Goal: Task Accomplishment & Management: Manage account settings

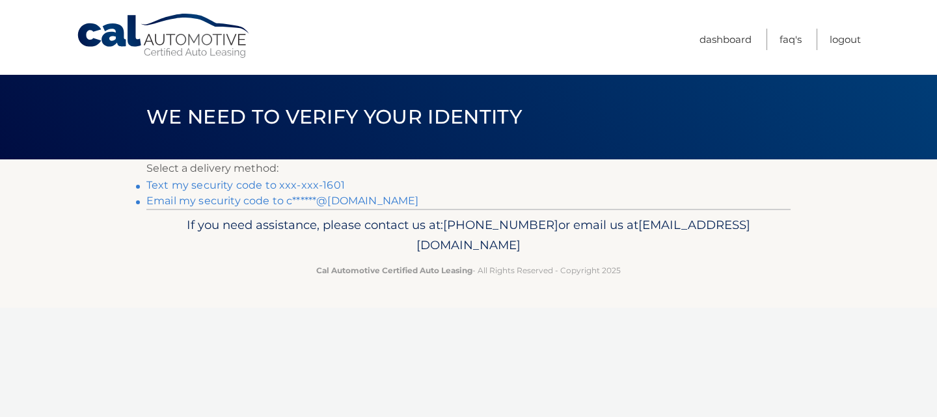
click at [207, 187] on link "Text my security code to xxx-xxx-1601" at bounding box center [245, 185] width 198 height 12
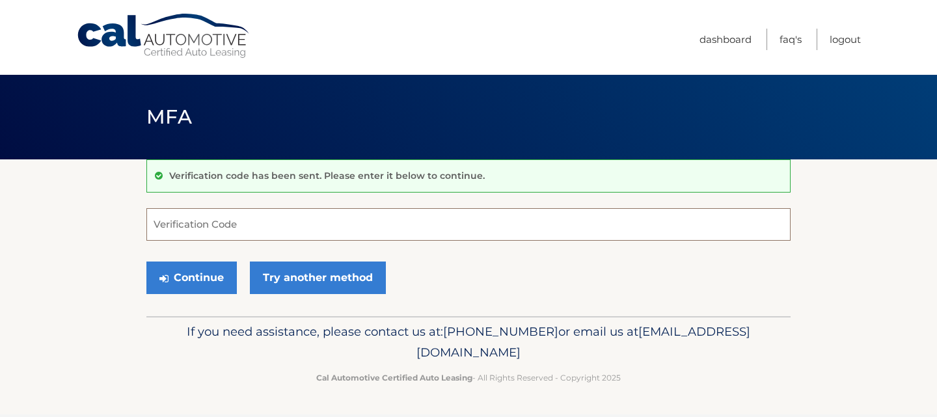
click at [236, 227] on input "Verification Code" at bounding box center [468, 224] width 644 height 33
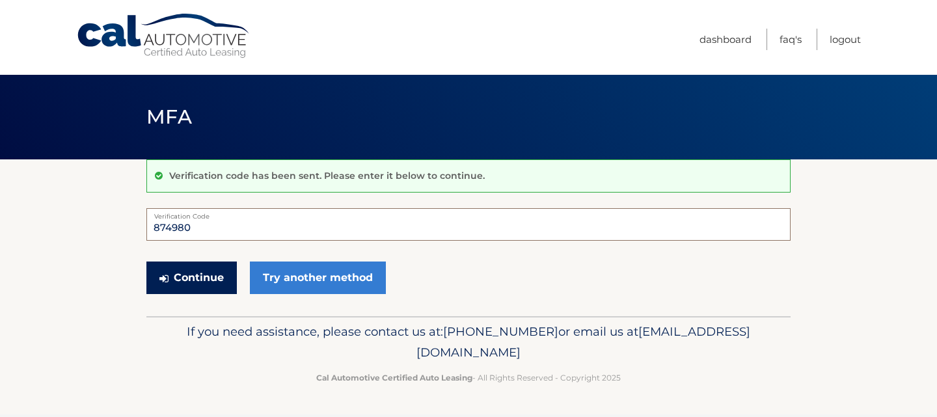
type input "874980"
click at [218, 282] on button "Continue" at bounding box center [191, 278] width 90 height 33
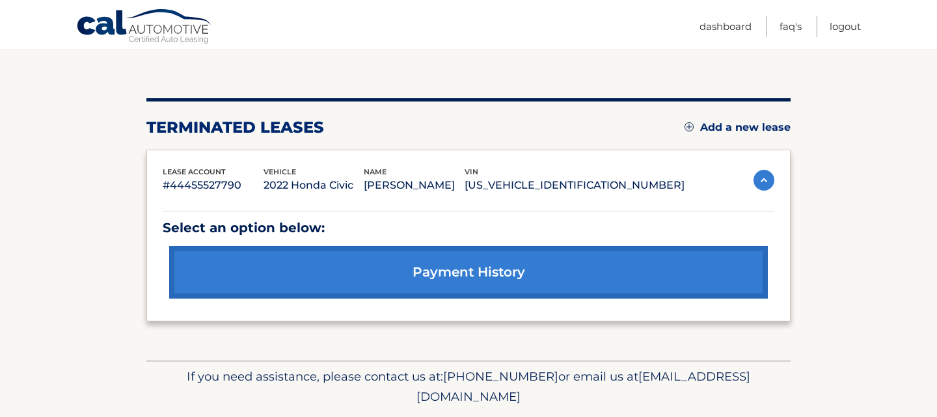
scroll to position [126, 0]
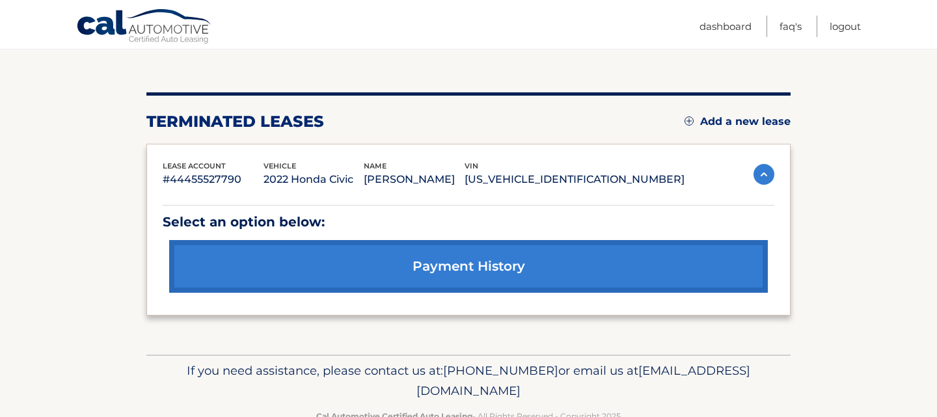
click at [721, 122] on link "Add a new lease" at bounding box center [737, 121] width 106 height 13
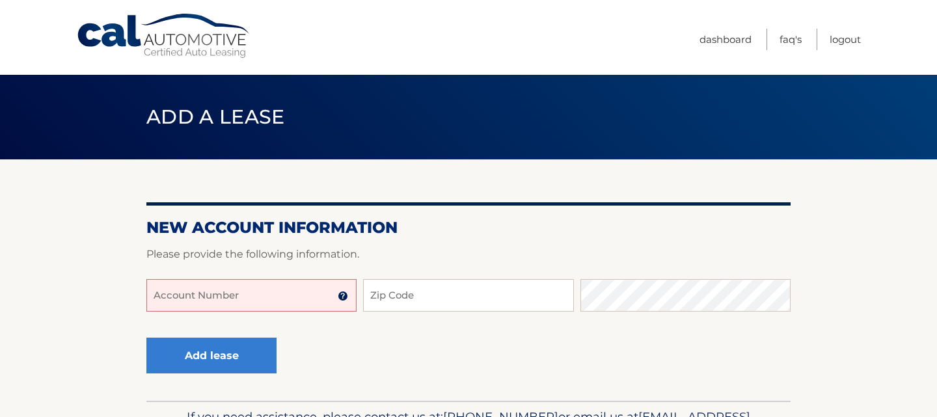
click at [273, 303] on input "Account Number" at bounding box center [251, 295] width 210 height 33
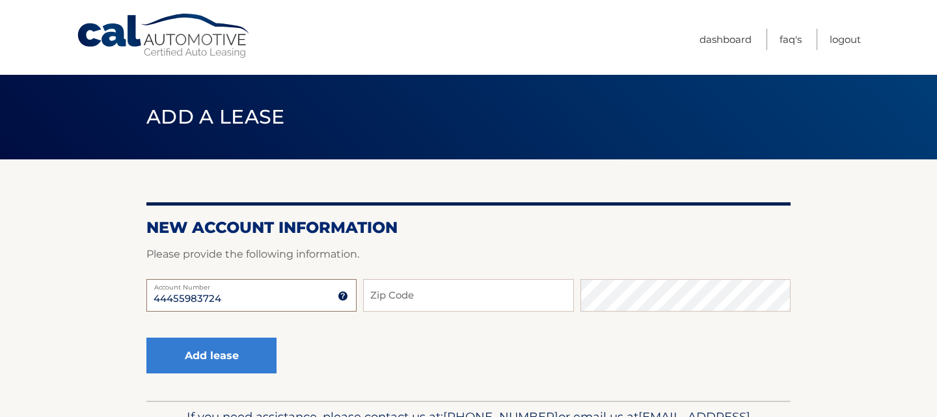
type input "44455983724"
click at [435, 297] on input "Zip Code" at bounding box center [468, 295] width 210 height 33
type input "07109"
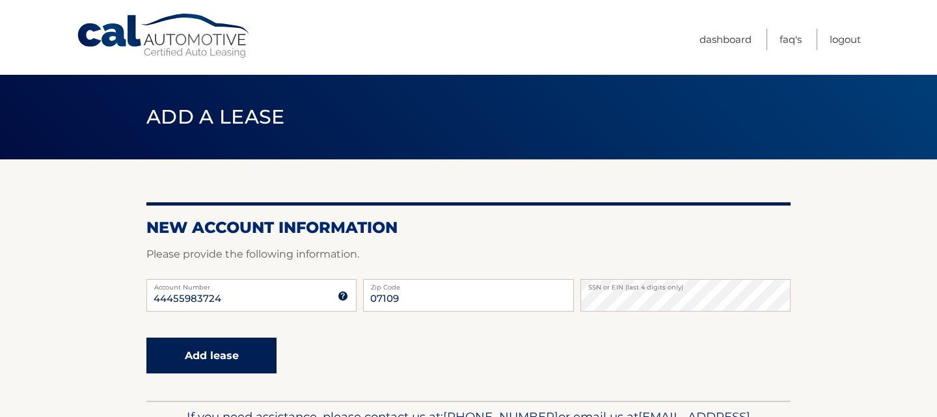
click at [190, 368] on button "Add lease" at bounding box center [211, 356] width 130 height 36
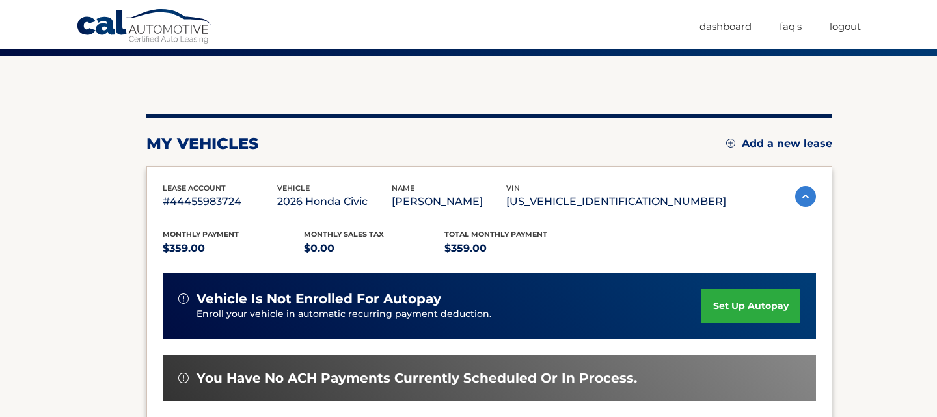
scroll to position [104, 0]
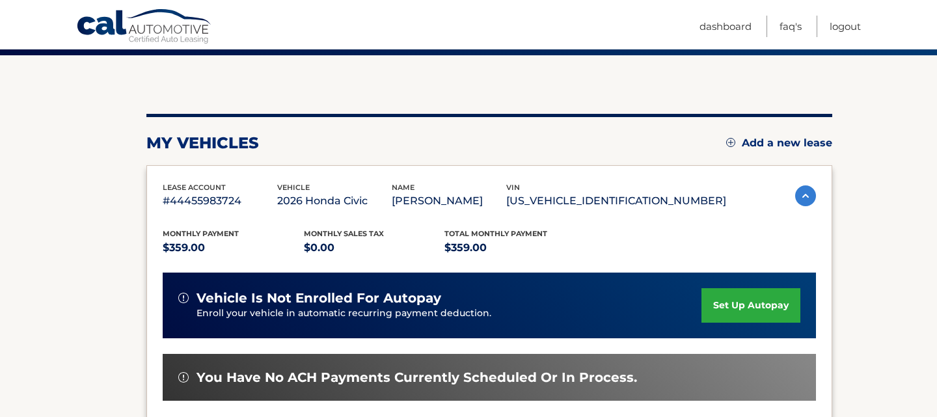
click at [718, 308] on link "set up autopay" at bounding box center [750, 305] width 99 height 34
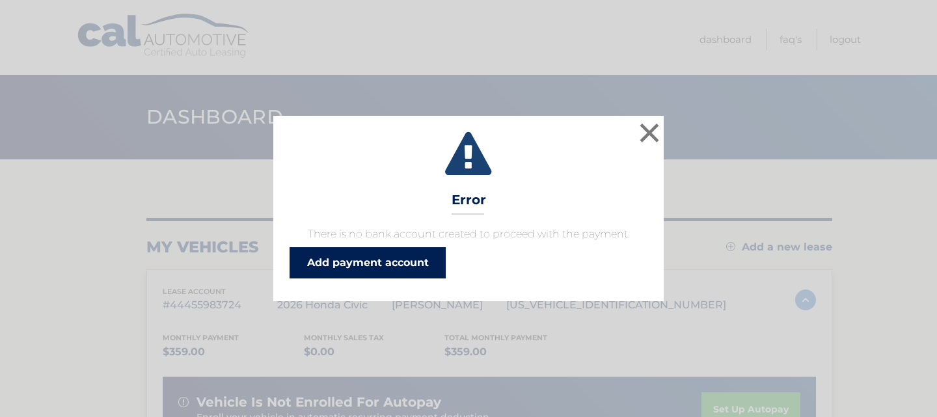
click at [355, 269] on link "Add payment account" at bounding box center [368, 262] width 156 height 31
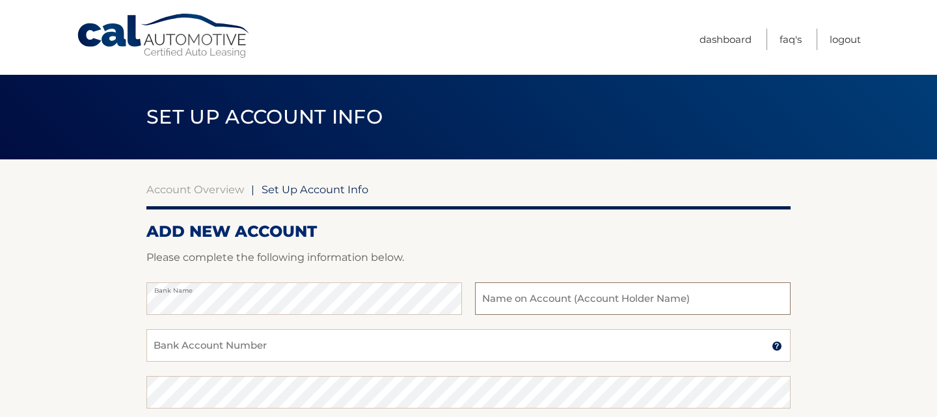
click at [596, 307] on input "text" at bounding box center [633, 298] width 316 height 33
type input "[PERSON_NAME]"
click at [494, 305] on input "Miranda Laabes" at bounding box center [633, 298] width 316 height 33
type input "[PERSON_NAME]"
click at [382, 353] on input "Bank Account Number" at bounding box center [468, 345] width 644 height 33
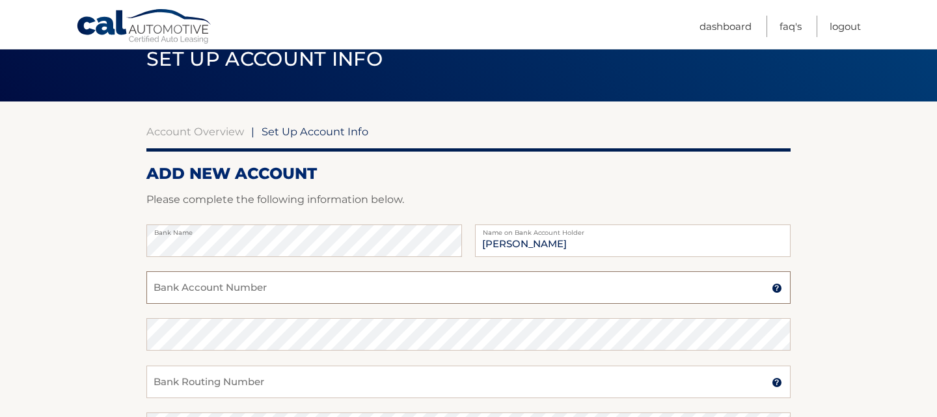
scroll to position [59, 0]
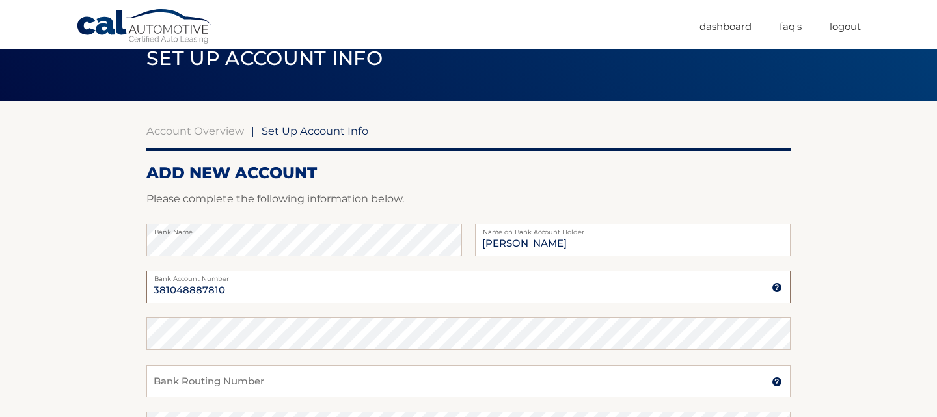
type input "381048887810"
click at [254, 383] on input "Bank Routing Number" at bounding box center [468, 381] width 644 height 33
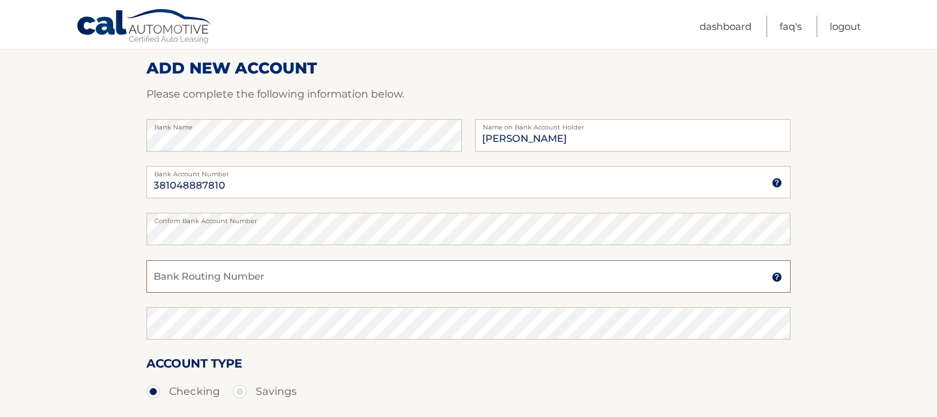
scroll to position [164, 0]
click at [171, 279] on input "0221200339" at bounding box center [468, 276] width 644 height 33
type input "021200339"
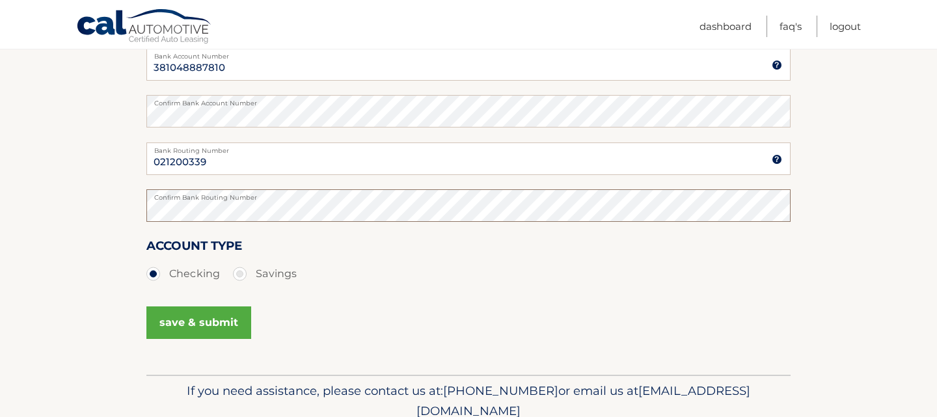
scroll to position [283, 0]
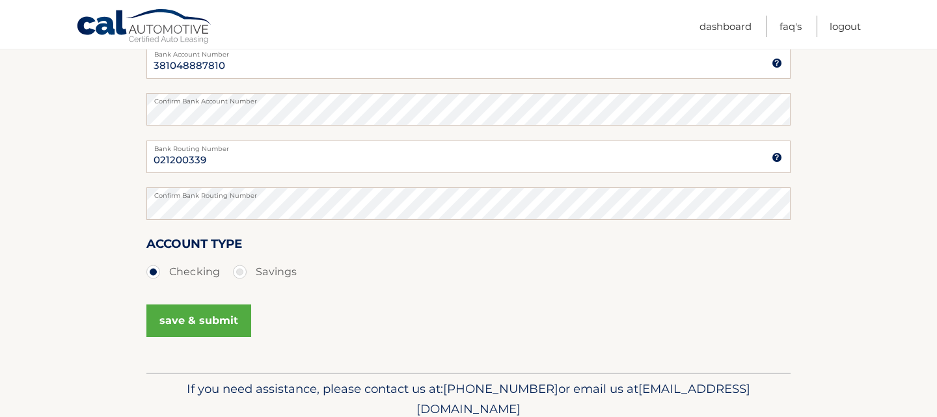
click at [214, 323] on button "save & submit" at bounding box center [198, 320] width 105 height 33
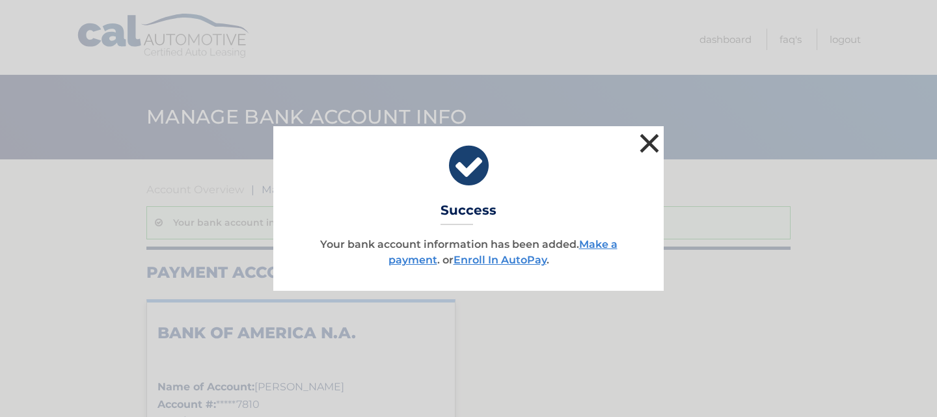
click at [646, 147] on button "×" at bounding box center [649, 143] width 26 height 26
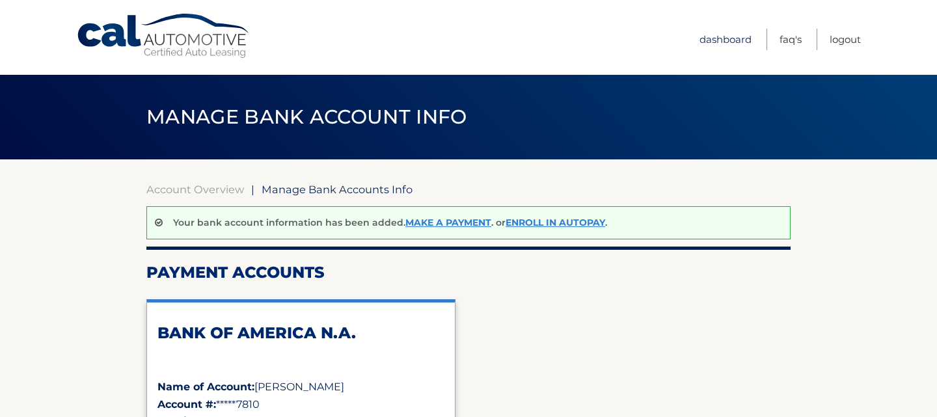
click at [739, 39] on link "Dashboard" at bounding box center [725, 39] width 52 height 21
click at [723, 41] on link "Dashboard" at bounding box center [725, 39] width 52 height 21
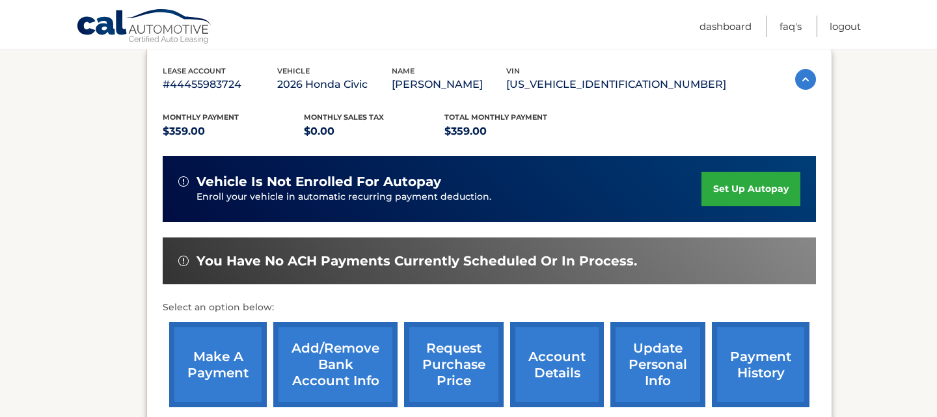
scroll to position [221, 0]
click at [761, 202] on link "set up autopay" at bounding box center [750, 189] width 99 height 34
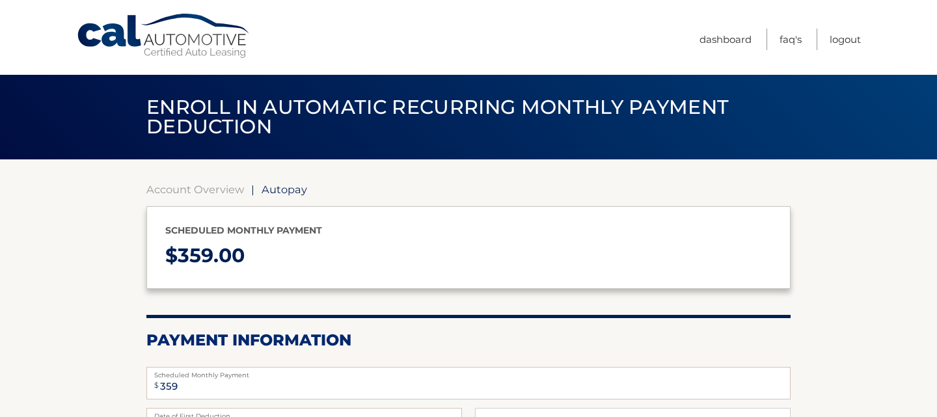
select select "NWRiMmM0YmItM2YzYS00YmI4LWI2MzAtOTRjMDQ5NGQ1MzMw"
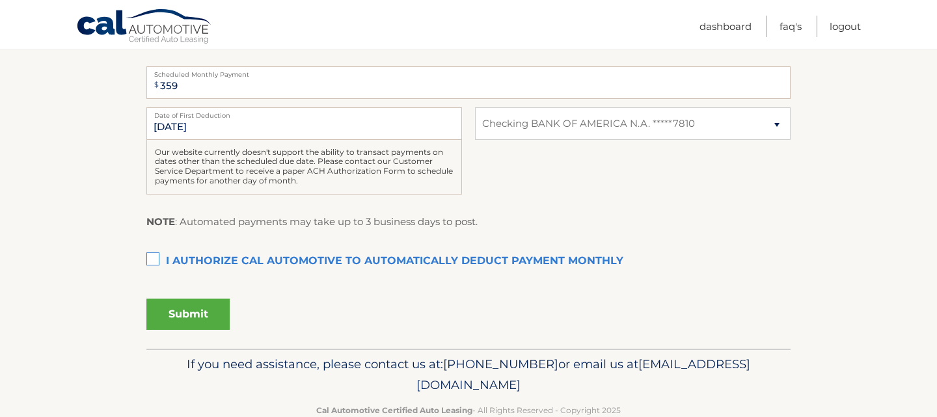
scroll to position [301, 0]
click at [154, 257] on label "I authorize cal automotive to automatically deduct payment monthly This checkbo…" at bounding box center [468, 261] width 644 height 26
click at [0, 0] on input "I authorize cal automotive to automatically deduct payment monthly This checkbo…" at bounding box center [0, 0] width 0 height 0
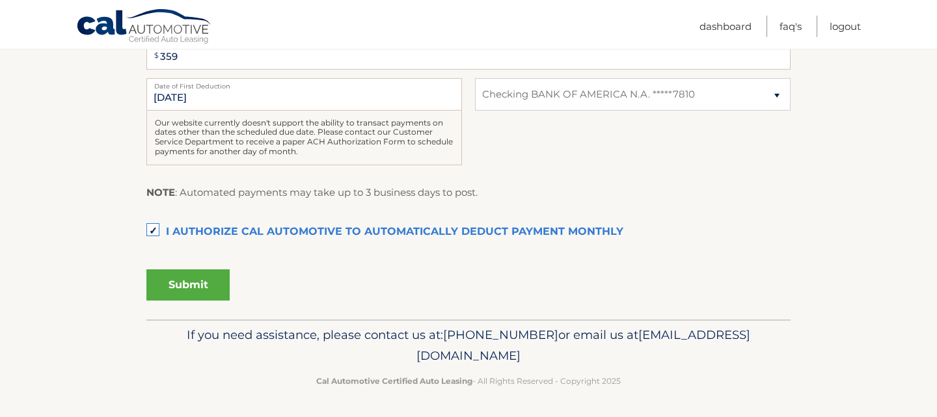
click at [202, 285] on button "Submit" at bounding box center [187, 284] width 83 height 31
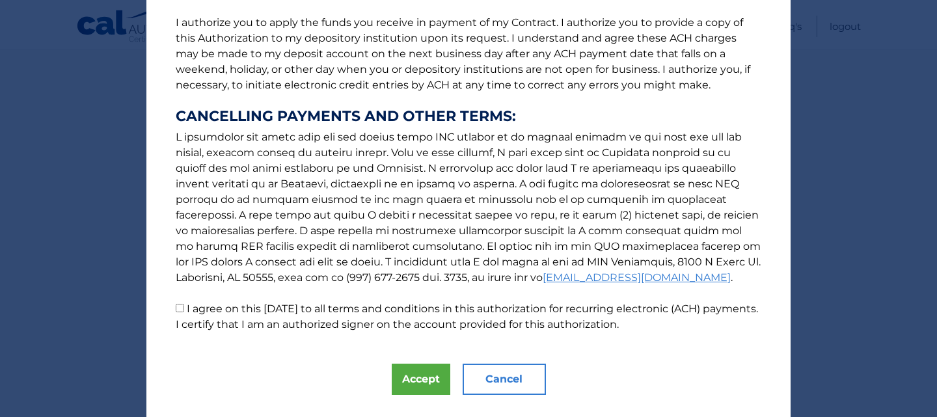
scroll to position [189, 0]
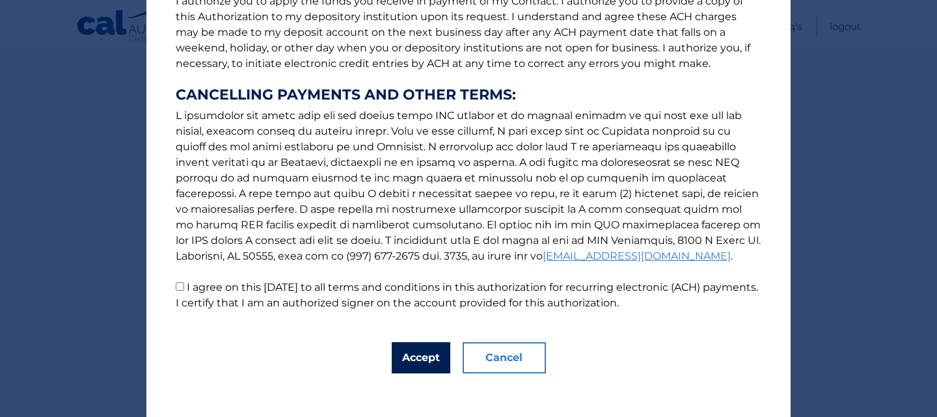
click at [424, 362] on button "Accept" at bounding box center [421, 357] width 59 height 31
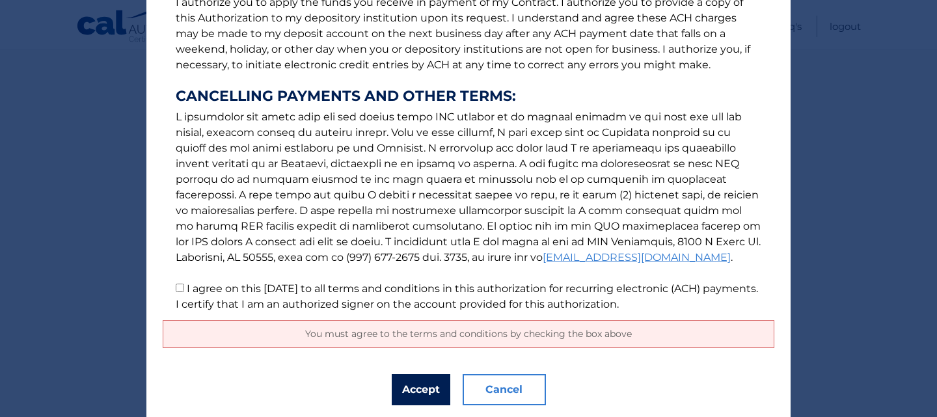
scroll to position [188, 0]
click at [179, 285] on input "I agree on this [DATE] to all terms and conditions in this authorization for re…" at bounding box center [180, 288] width 8 height 8
checkbox input "true"
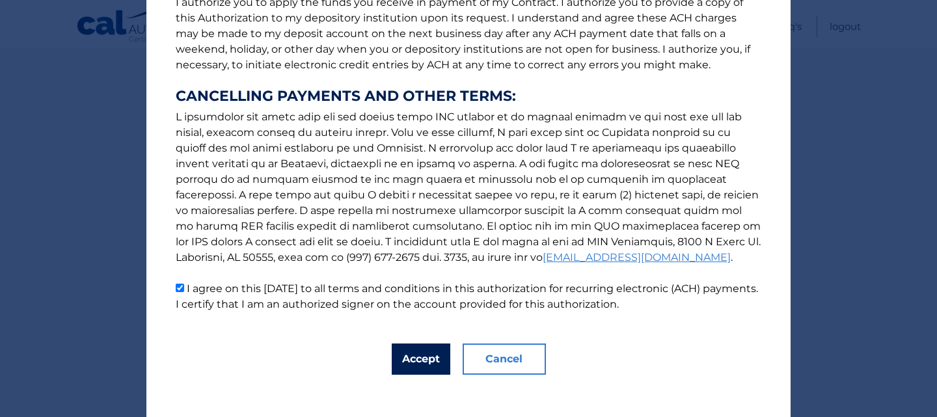
click at [417, 355] on button "Accept" at bounding box center [421, 358] width 59 height 31
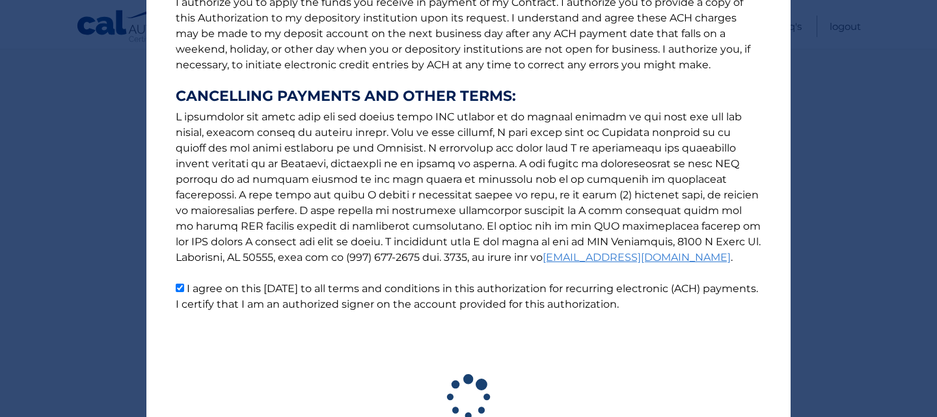
scroll to position [293, 0]
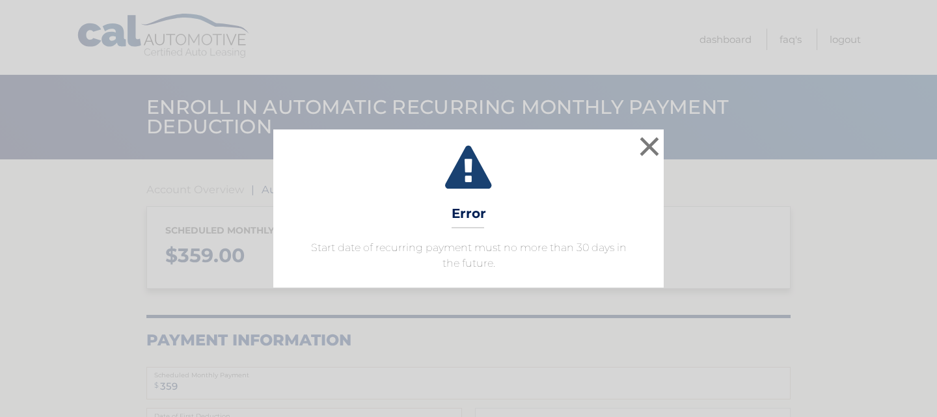
select select "NWRiMmM0YmItM2YzYS00YmI4LWI2MzAtOTRjMDQ5NGQ1MzMw"
click at [649, 141] on button "×" at bounding box center [649, 146] width 26 height 26
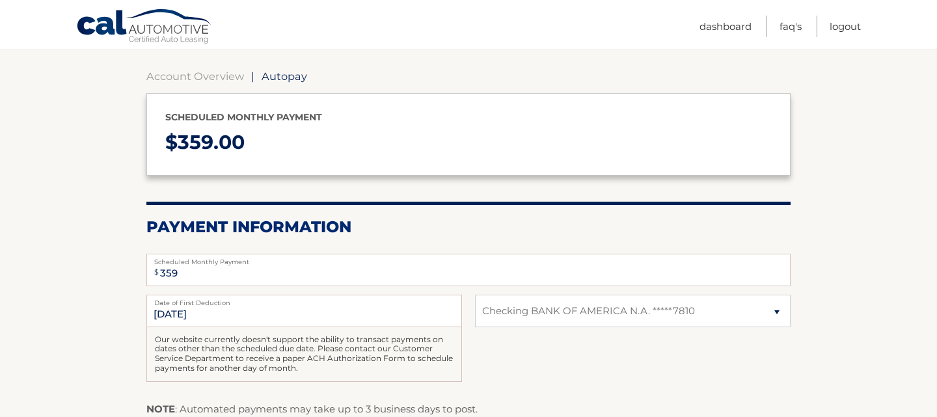
scroll to position [115, 0]
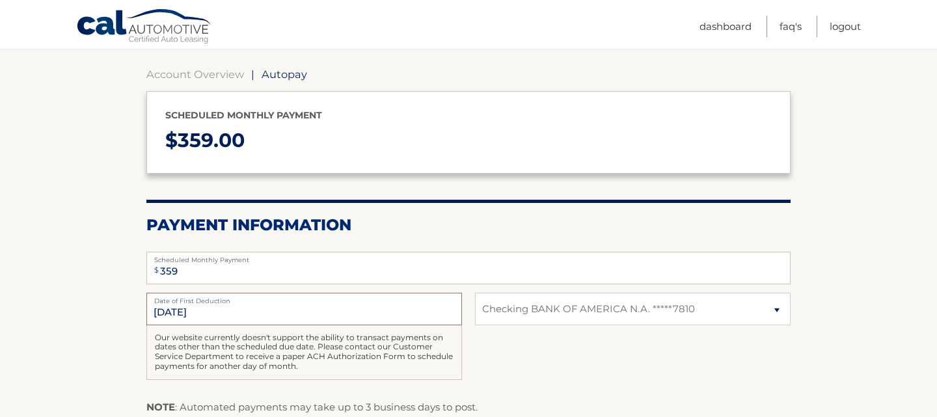
click at [173, 312] on input "9/26/2025" at bounding box center [304, 309] width 316 height 33
click at [203, 308] on input "9/26/2025" at bounding box center [304, 309] width 316 height 33
click at [175, 310] on input "9/26/2025" at bounding box center [304, 309] width 316 height 33
click at [172, 310] on input "9/26/2025" at bounding box center [304, 309] width 316 height 33
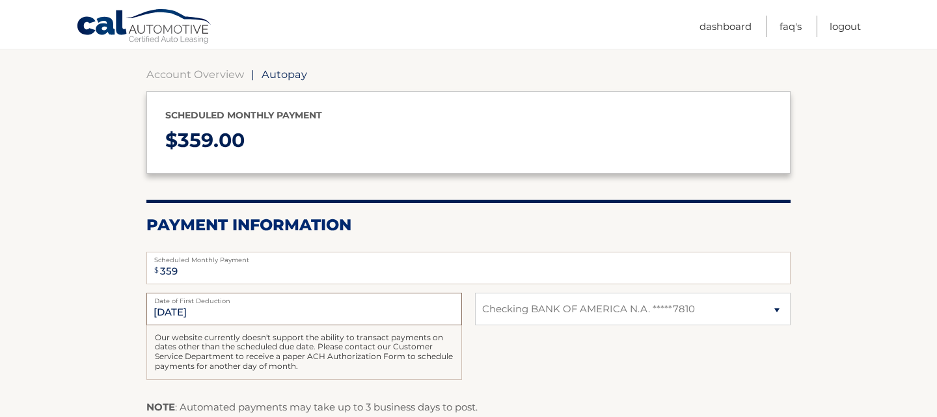
click at [172, 310] on input "[DATE]" at bounding box center [304, 309] width 316 height 33
click at [172, 310] on input "9/26/2025" at bounding box center [304, 309] width 316 height 33
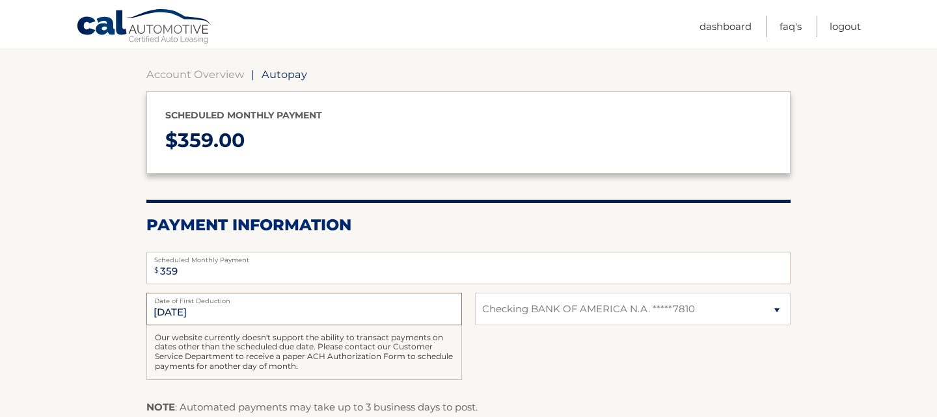
click at [172, 310] on input "9/26/2025" at bounding box center [304, 309] width 316 height 33
click at [173, 307] on input "9/26/2025" at bounding box center [304, 309] width 316 height 33
click at [173, 312] on input "9/26/2025" at bounding box center [304, 309] width 316 height 33
click at [174, 312] on input "9/26/2025" at bounding box center [304, 309] width 316 height 33
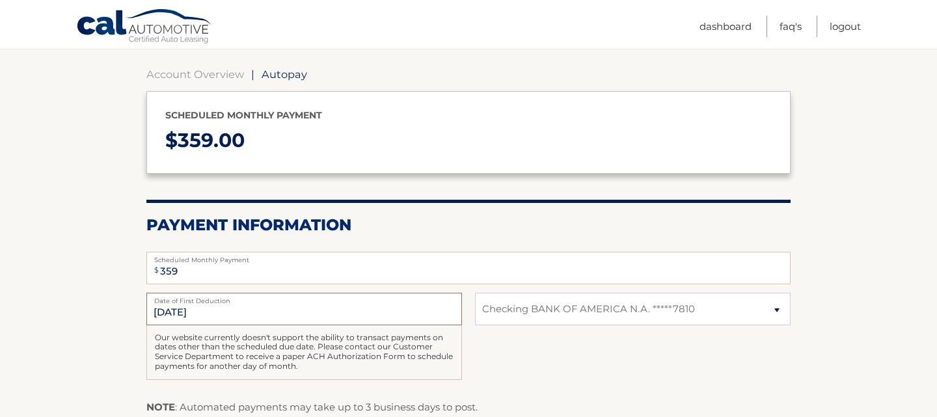
click at [174, 312] on input "9/26/2025" at bounding box center [304, 309] width 316 height 33
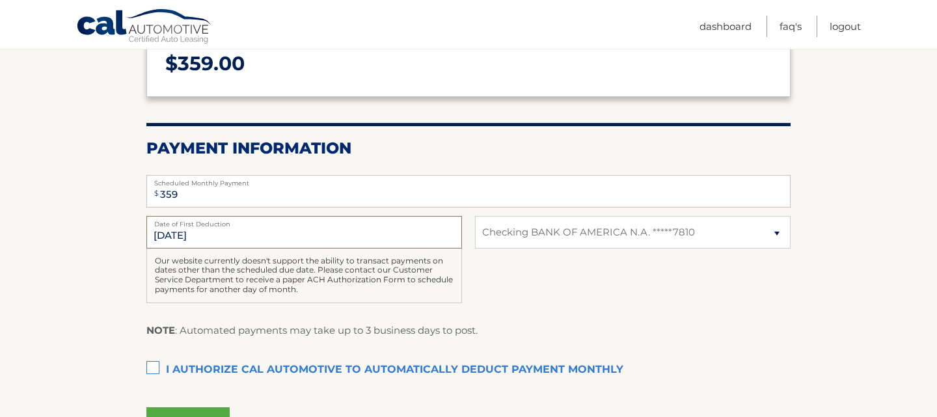
scroll to position [193, 0]
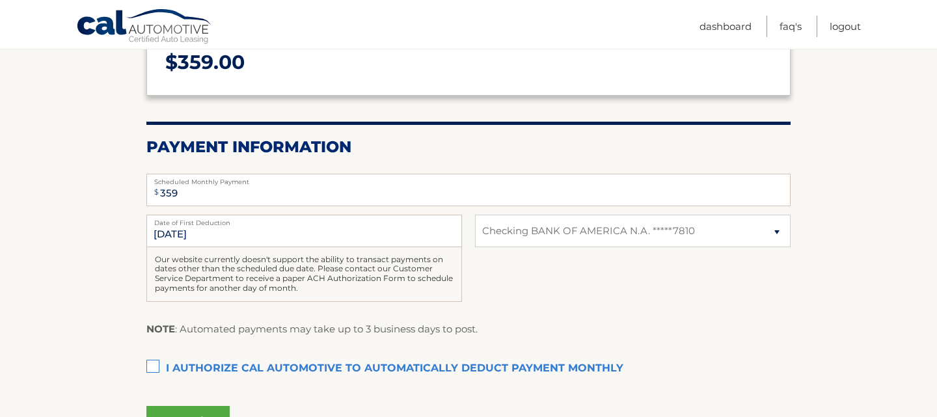
click at [153, 373] on label "I authorize cal automotive to automatically deduct payment monthly This checkbo…" at bounding box center [468, 369] width 644 height 26
click at [0, 0] on input "I authorize cal automotive to automatically deduct payment monthly This checkbo…" at bounding box center [0, 0] width 0 height 0
click at [593, 240] on select "Select Bank Account Checking BANK OF AMERICA N.A. *****7810" at bounding box center [633, 231] width 316 height 33
click at [475, 215] on select "Select Bank Account Checking BANK OF AMERICA N.A. *****7810" at bounding box center [633, 231] width 316 height 33
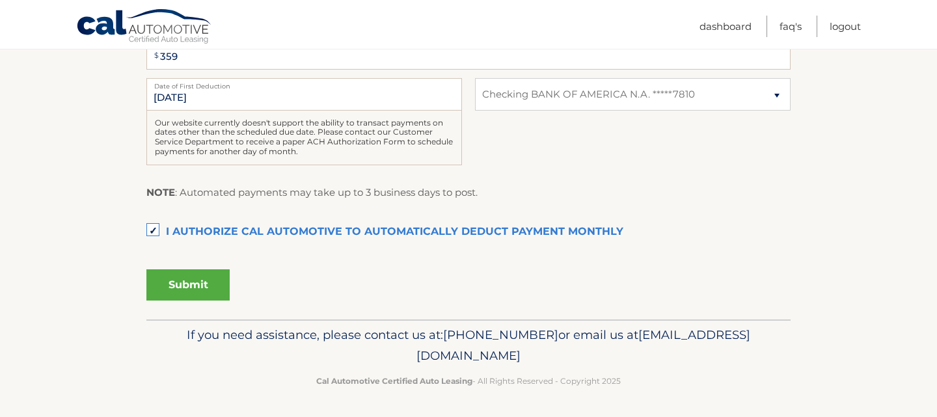
click at [195, 281] on button "Submit" at bounding box center [187, 284] width 83 height 31
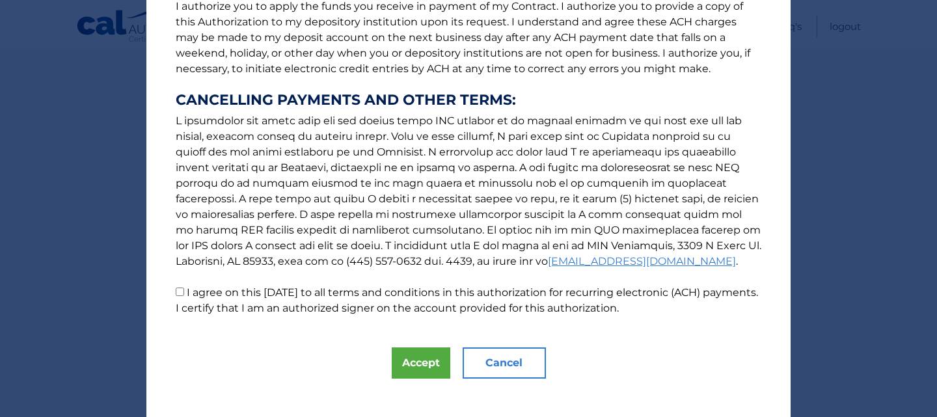
scroll to position [197, 0]
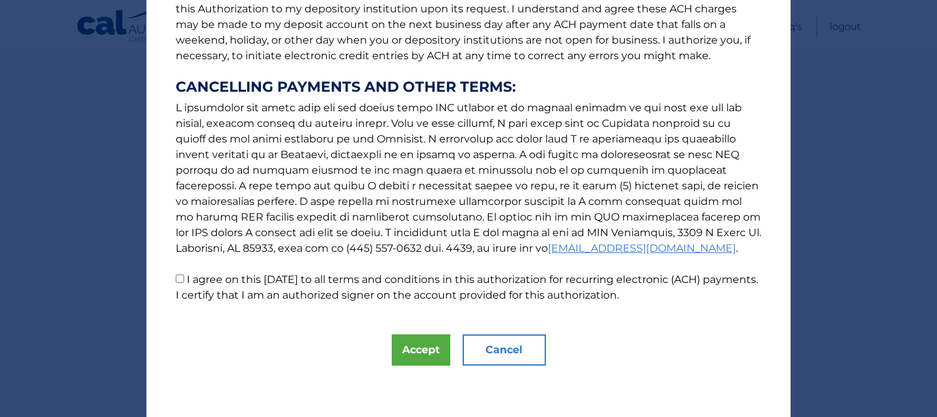
click at [182, 282] on input "I agree on this 08/26/2025 to all terms and conditions in this authorization fo…" at bounding box center [180, 279] width 8 height 8
checkbox input "true"
click at [417, 346] on button "Accept" at bounding box center [421, 349] width 59 height 31
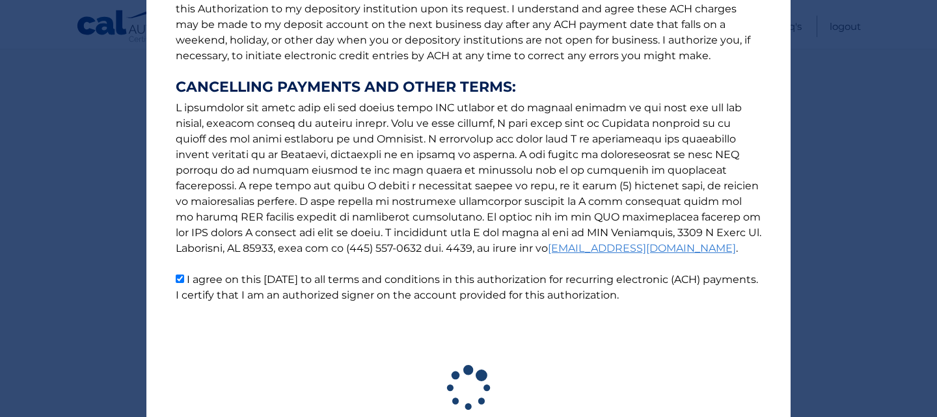
scroll to position [293, 0]
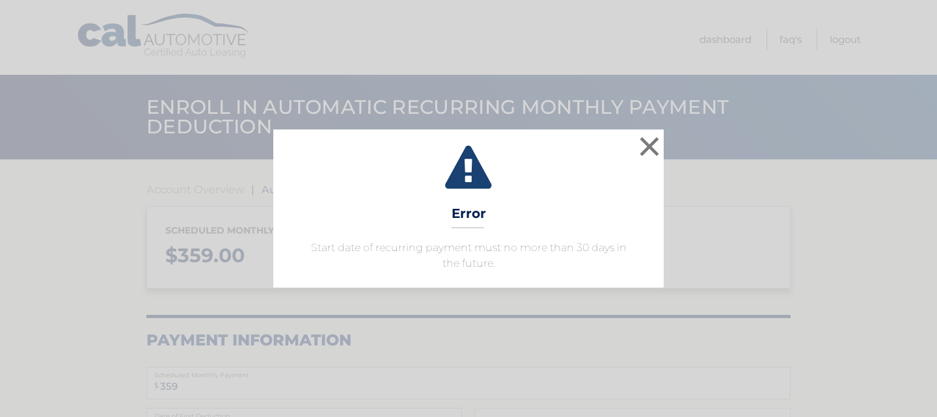
select select "NWRiMmM0YmItM2YzYS00YmI4LWI2MzAtOTRjMDQ5NGQ1MzMw"
click at [650, 144] on button "×" at bounding box center [649, 146] width 26 height 26
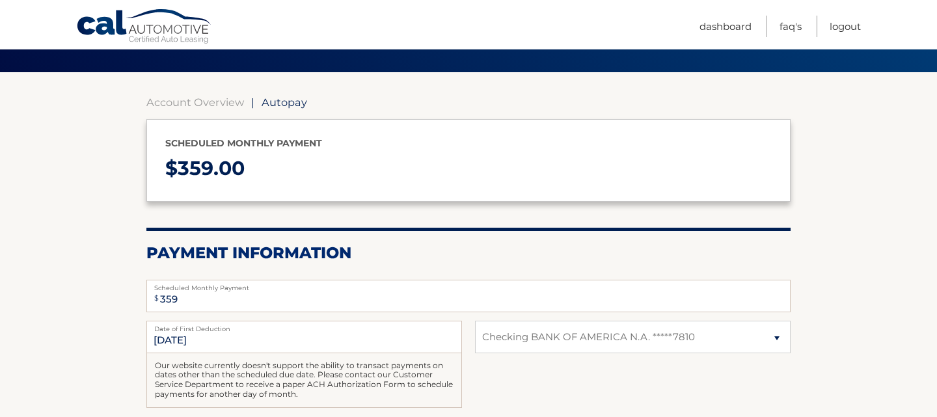
scroll to position [88, 0]
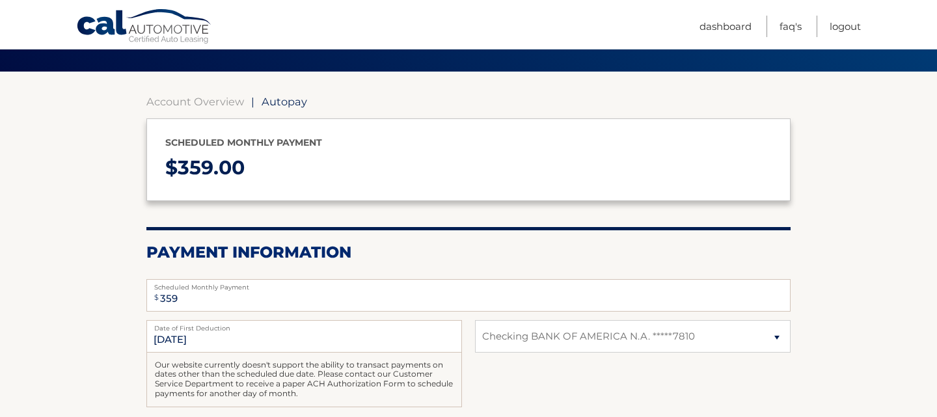
click at [650, 144] on p "Scheduled monthly payment" at bounding box center [468, 143] width 606 height 16
click at [349, 330] on input "[DATE]" at bounding box center [304, 336] width 316 height 33
click at [344, 334] on input "[DATE]" at bounding box center [304, 336] width 316 height 33
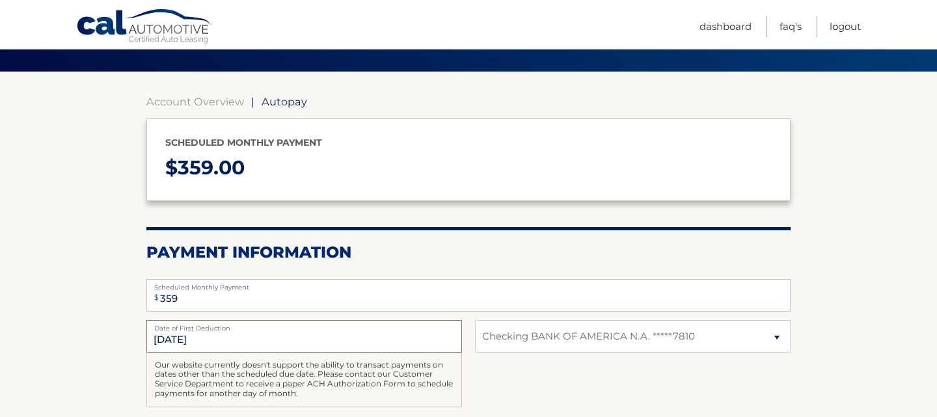
click at [344, 334] on input "[DATE]" at bounding box center [304, 336] width 316 height 33
click at [172, 343] on input "[DATE]" at bounding box center [304, 336] width 316 height 33
click at [220, 295] on input "359" at bounding box center [468, 295] width 644 height 33
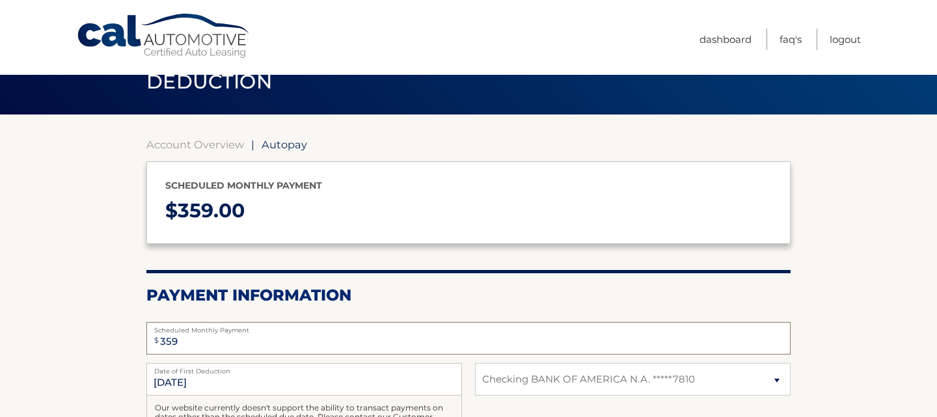
scroll to position [0, 0]
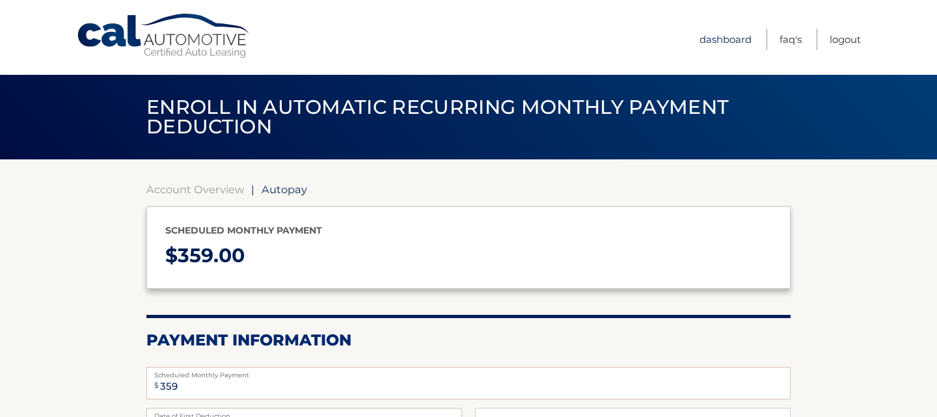
click at [720, 39] on link "Dashboard" at bounding box center [725, 39] width 52 height 21
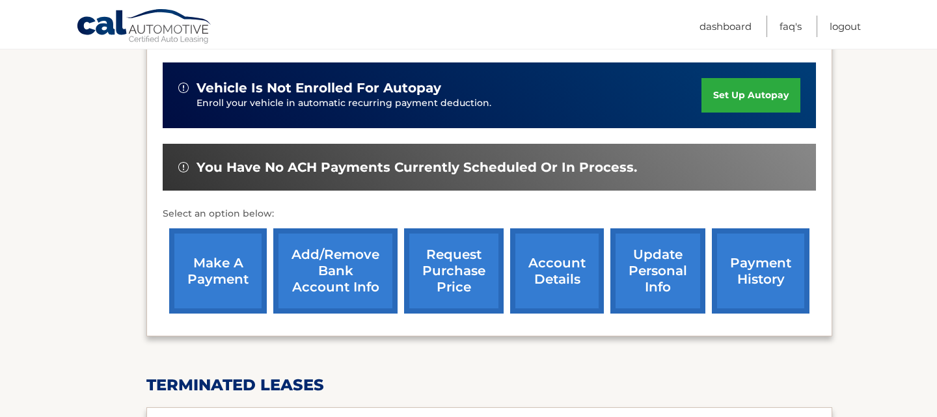
scroll to position [330, 0]
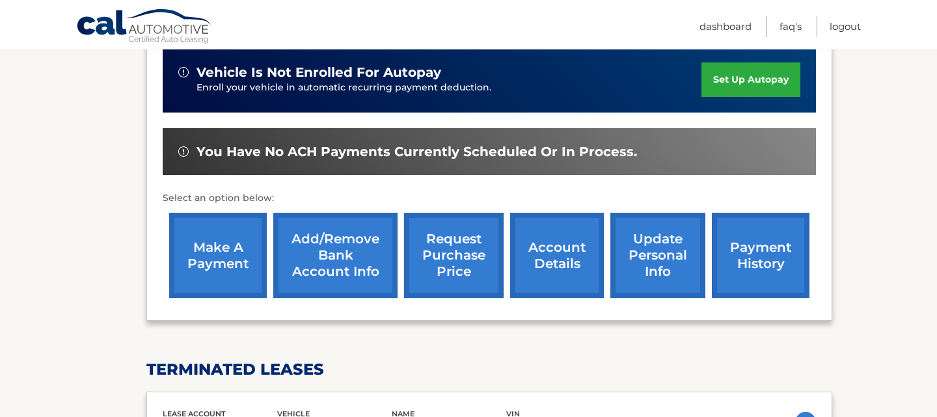
click at [209, 267] on link "make a payment" at bounding box center [218, 255] width 98 height 85
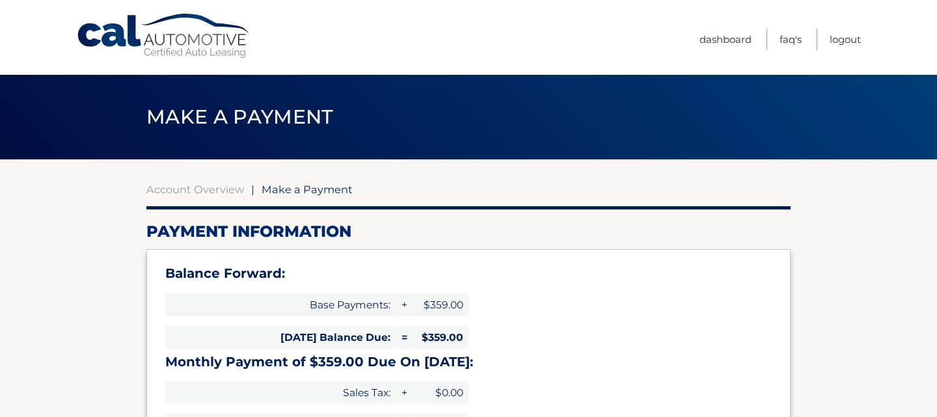
select select "NWRiMmM0YmItM2YzYS00YmI4LWI2MzAtOTRjMDQ5NGQ1MzMw"
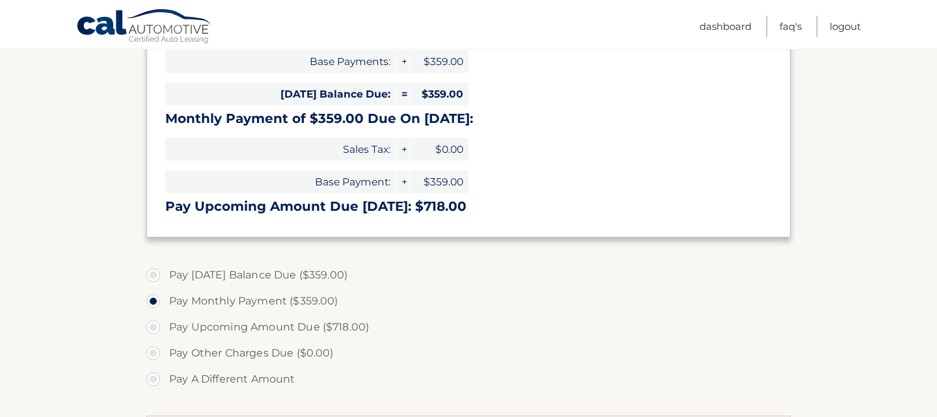
scroll to position [243, 0]
click at [152, 275] on label "Pay Today's Balance Due ($359.00)" at bounding box center [468, 275] width 644 height 26
click at [152, 275] on input "Pay Today's Balance Due ($359.00)" at bounding box center [158, 272] width 13 height 21
radio input "true"
click at [157, 305] on label "Pay Monthly Payment ($359.00)" at bounding box center [468, 301] width 644 height 26
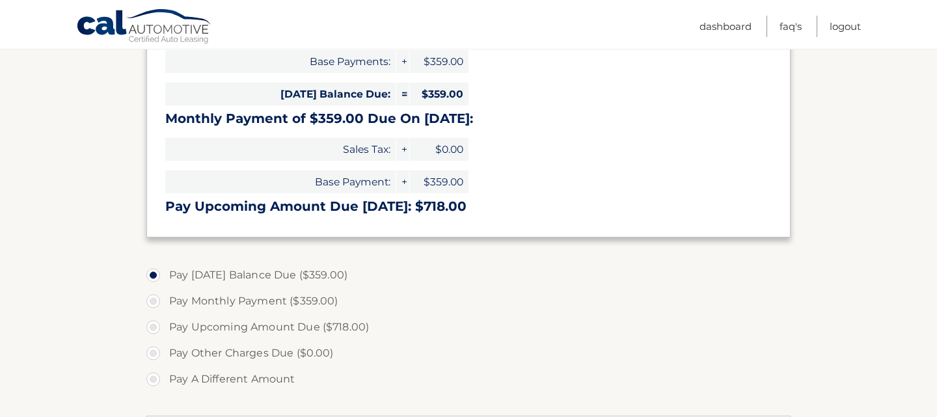
click at [157, 305] on input "Pay Monthly Payment ($359.00)" at bounding box center [158, 298] width 13 height 21
radio input "true"
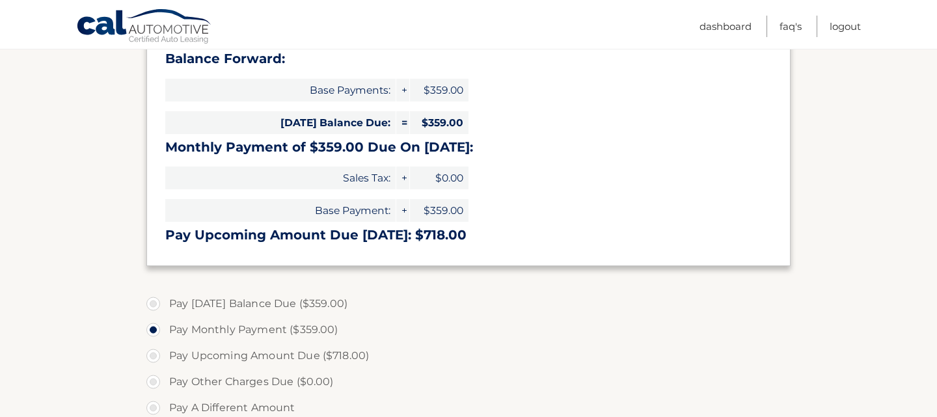
scroll to position [213, 0]
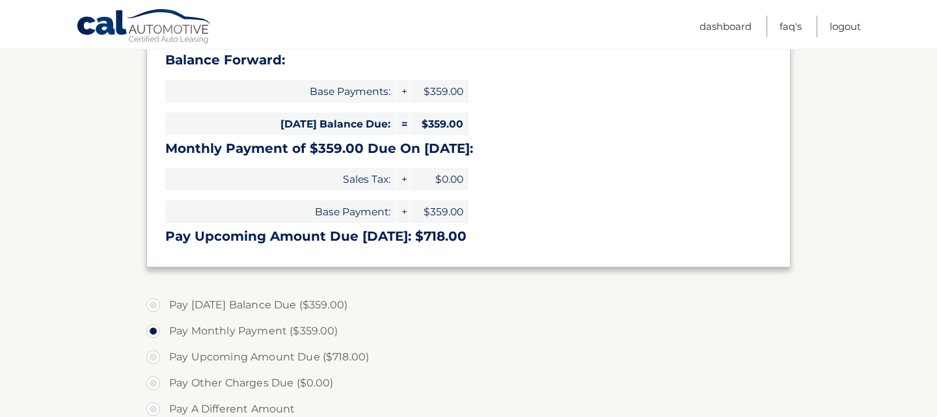
click at [152, 302] on label "Pay Today's Balance Due ($359.00)" at bounding box center [468, 305] width 644 height 26
click at [152, 302] on input "Pay Today's Balance Due ($359.00)" at bounding box center [158, 302] width 13 height 21
radio input "true"
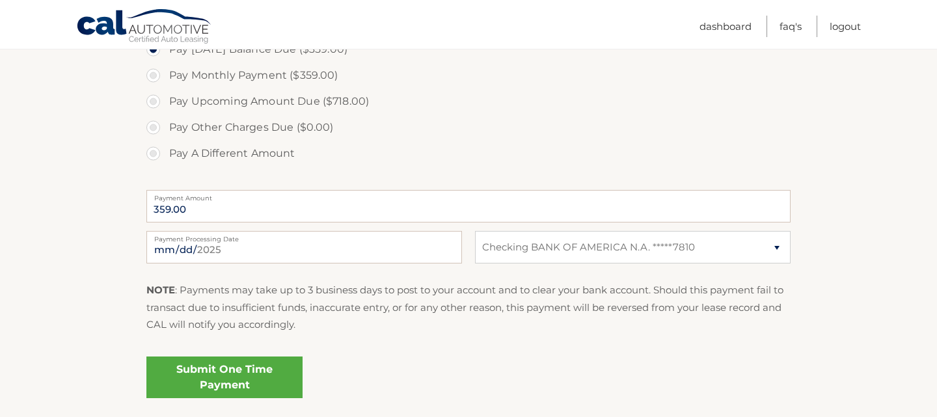
scroll to position [470, 0]
click at [232, 377] on link "Submit One Time Payment" at bounding box center [224, 376] width 156 height 42
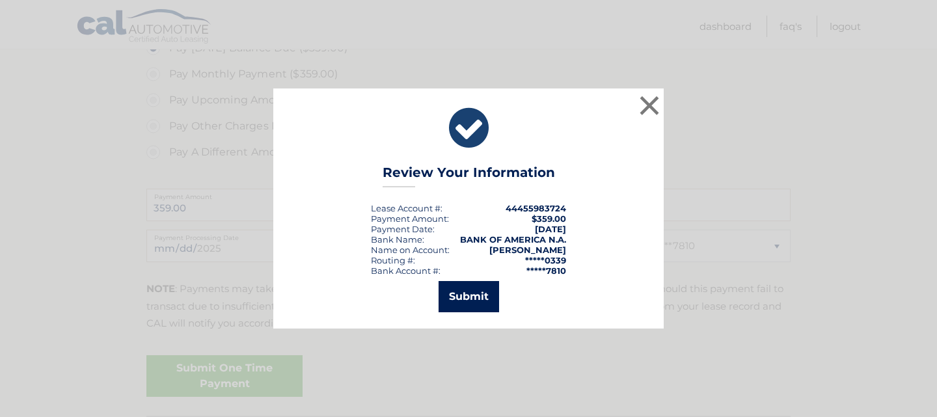
click at [471, 306] on button "Submit" at bounding box center [468, 296] width 61 height 31
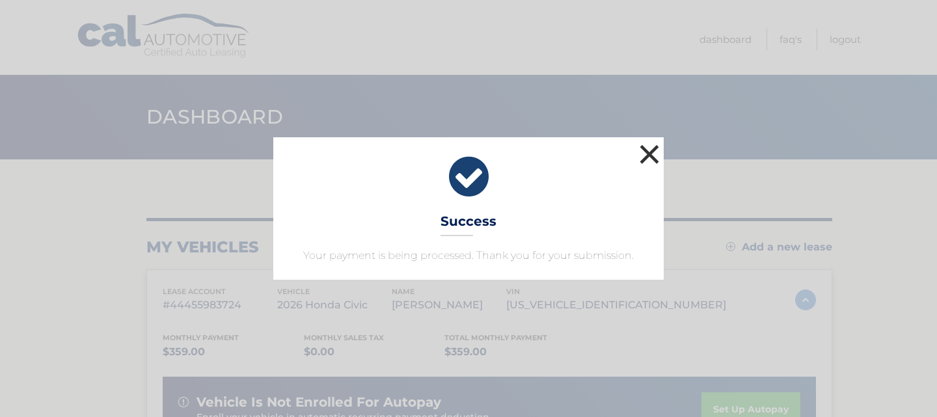
click at [644, 157] on button "×" at bounding box center [649, 154] width 26 height 26
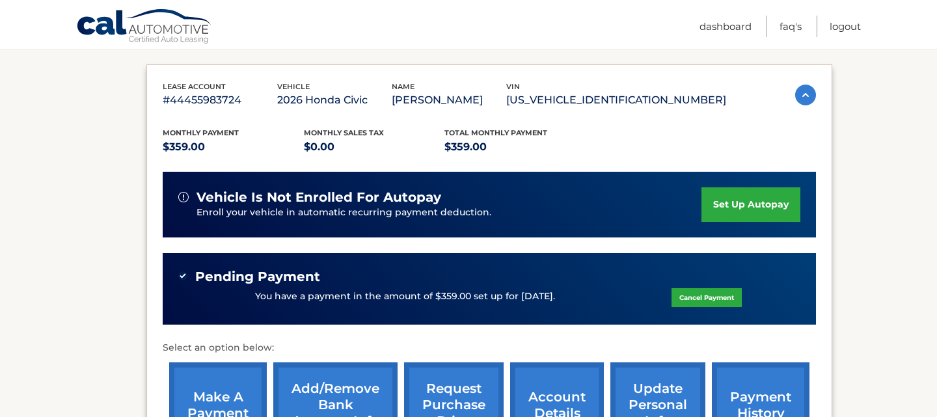
scroll to position [208, 0]
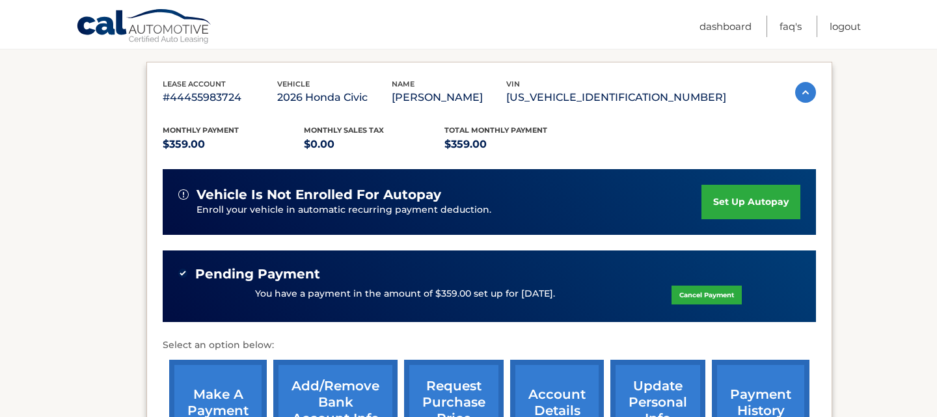
click at [757, 201] on link "set up autopay" at bounding box center [750, 202] width 99 height 34
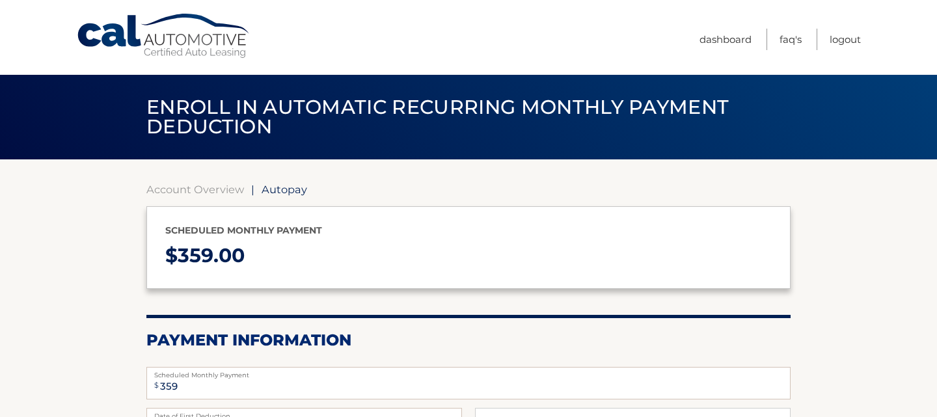
select select "NWRiMmM0YmItM2YzYS00YmI4LWI2MzAtOTRjMDQ5NGQ1MzMw"
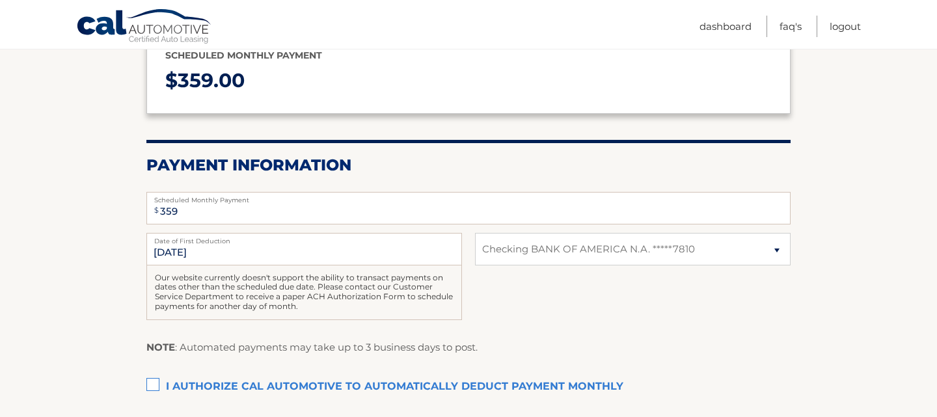
scroll to position [178, 0]
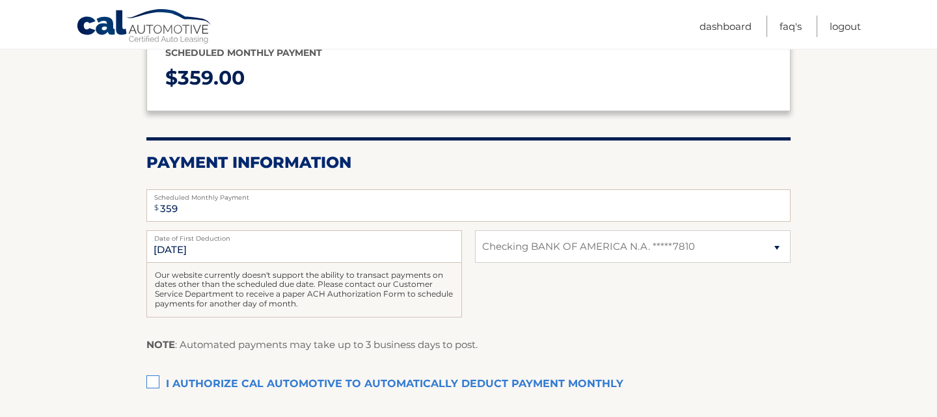
click at [151, 380] on label "I authorize cal automotive to automatically deduct payment monthly This checkbo…" at bounding box center [468, 384] width 644 height 26
click at [0, 0] on input "I authorize cal automotive to automatically deduct payment monthly This checkbo…" at bounding box center [0, 0] width 0 height 0
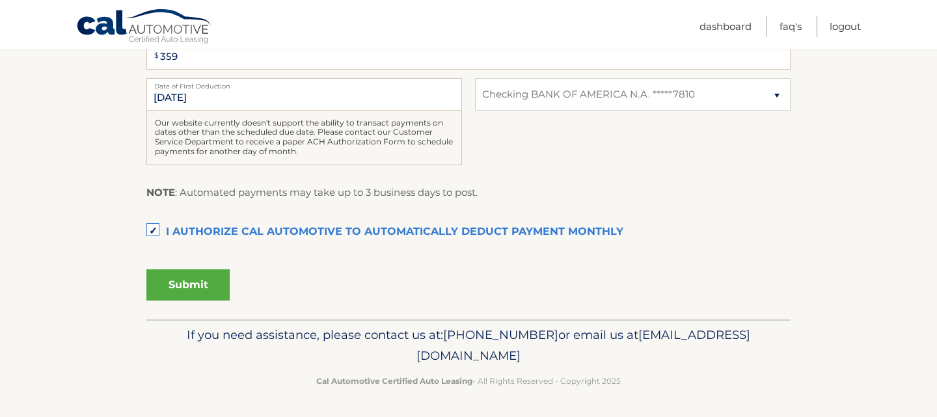
click at [170, 285] on button "Submit" at bounding box center [187, 284] width 83 height 31
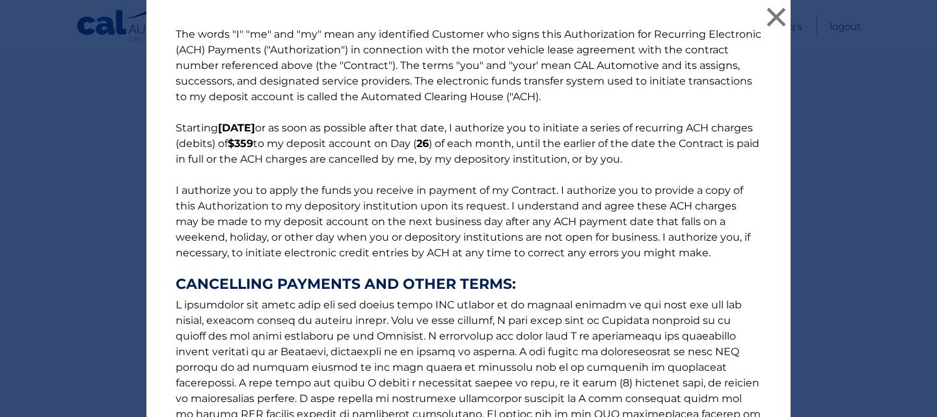
scroll to position [197, 0]
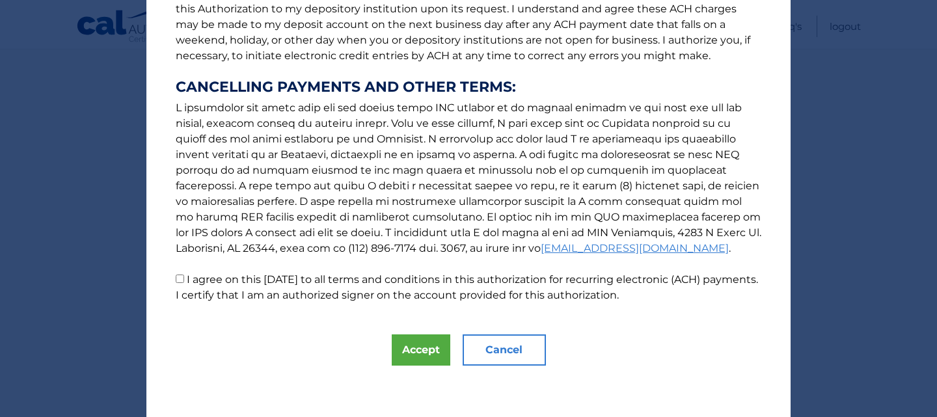
click at [181, 278] on input "I agree on this 08/26/2025 to all terms and conditions in this authorization fo…" at bounding box center [180, 279] width 8 height 8
checkbox input "true"
click at [426, 355] on button "Accept" at bounding box center [421, 349] width 59 height 31
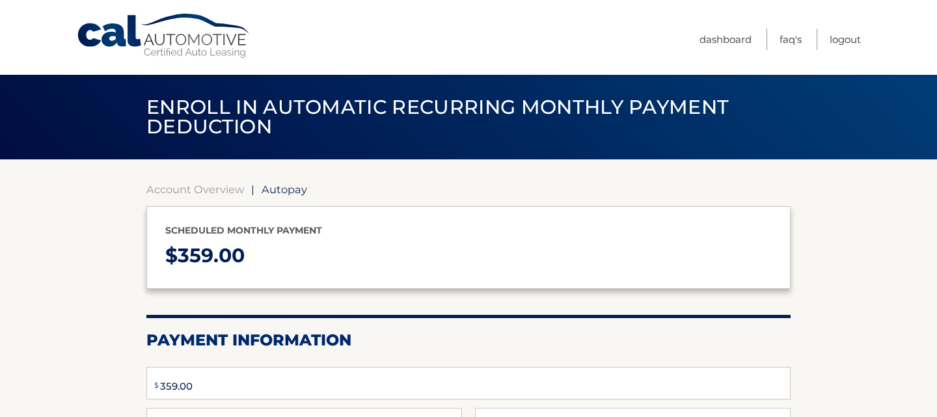
type input "359"
select select "NWRiMmM0YmItM2YzYS00YmI4LWI2MzAtOTRjMDQ5NGQ1MzMw"
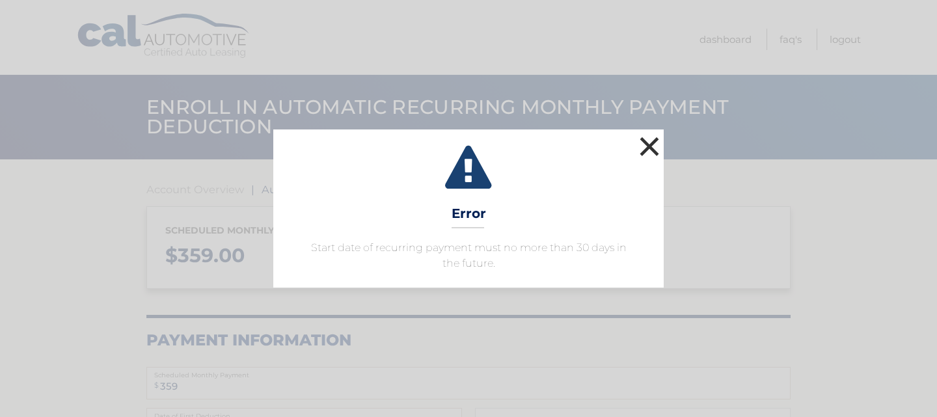
click at [652, 151] on button "×" at bounding box center [649, 146] width 26 height 26
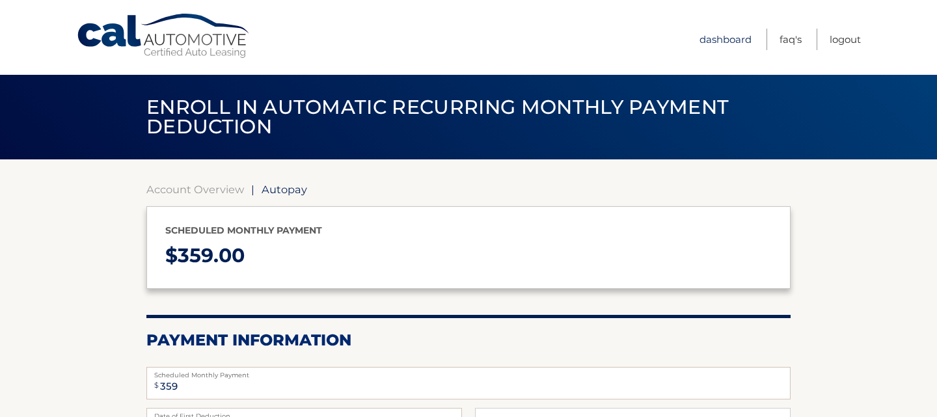
click at [736, 40] on link "Dashboard" at bounding box center [725, 39] width 52 height 21
click at [716, 39] on link "Dashboard" at bounding box center [725, 39] width 52 height 21
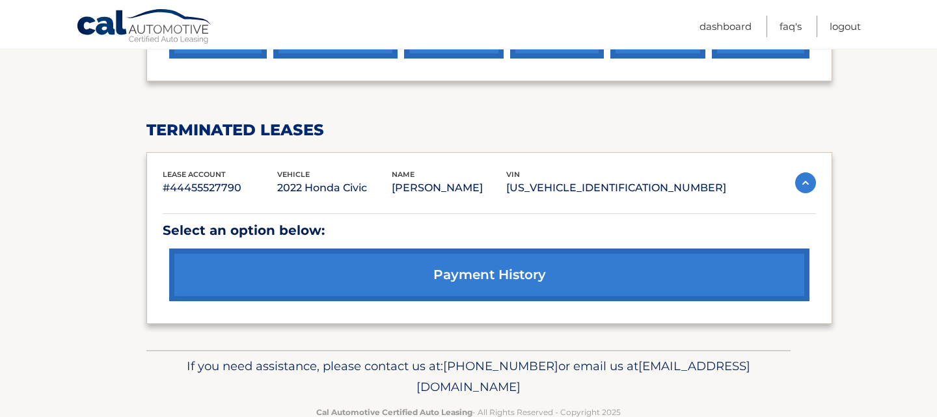
scroll to position [596, 0]
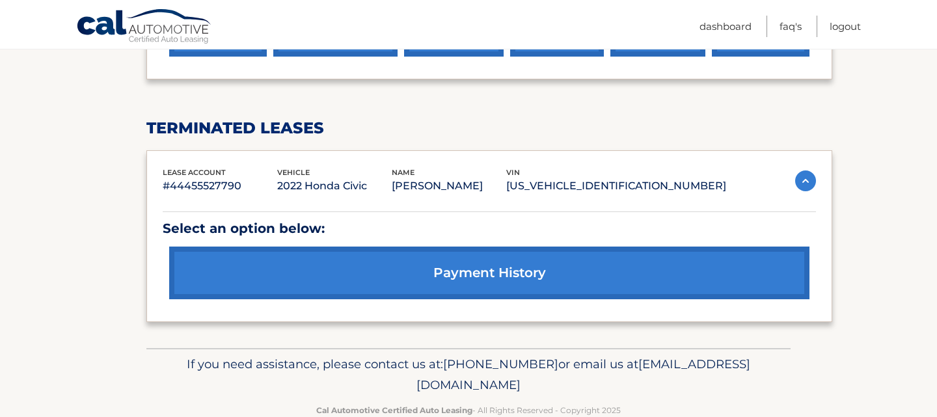
click at [550, 277] on link "payment history" at bounding box center [489, 273] width 640 height 53
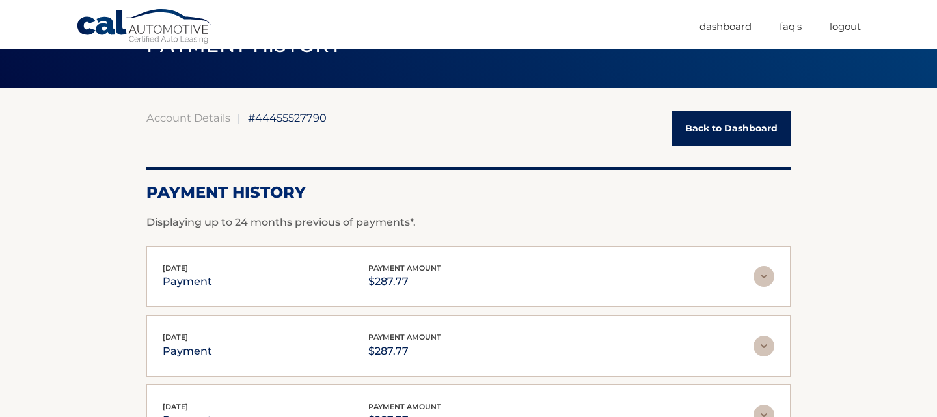
scroll to position [66, 0]
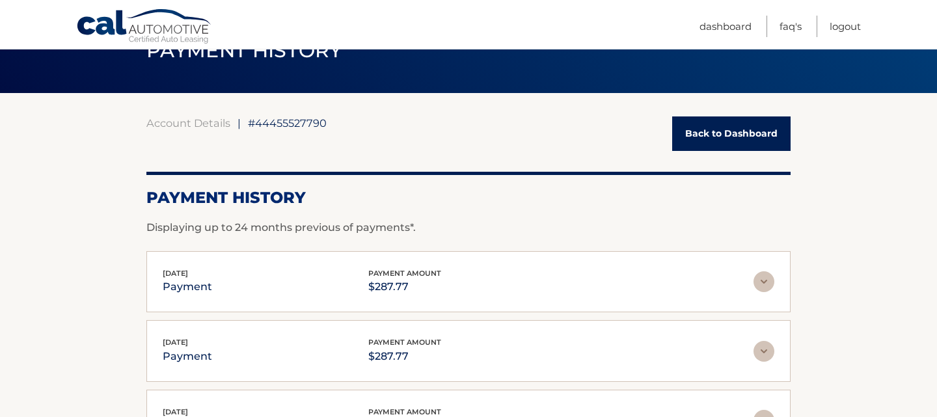
click at [738, 126] on link "Back to Dashboard" at bounding box center [731, 133] width 118 height 34
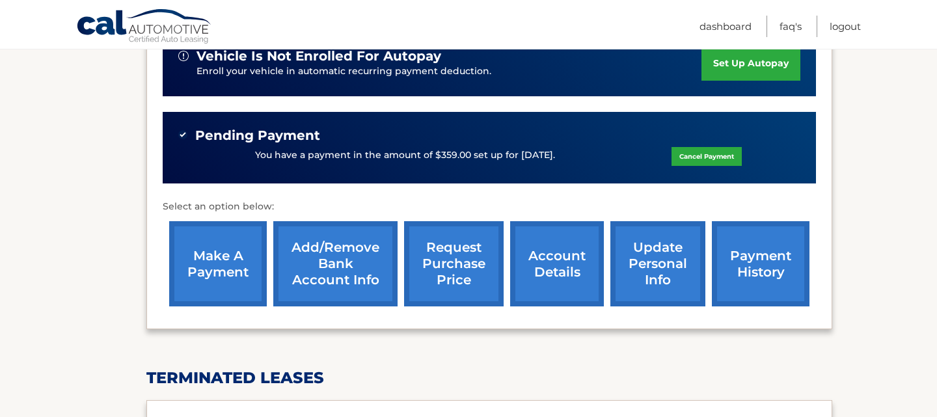
scroll to position [347, 0]
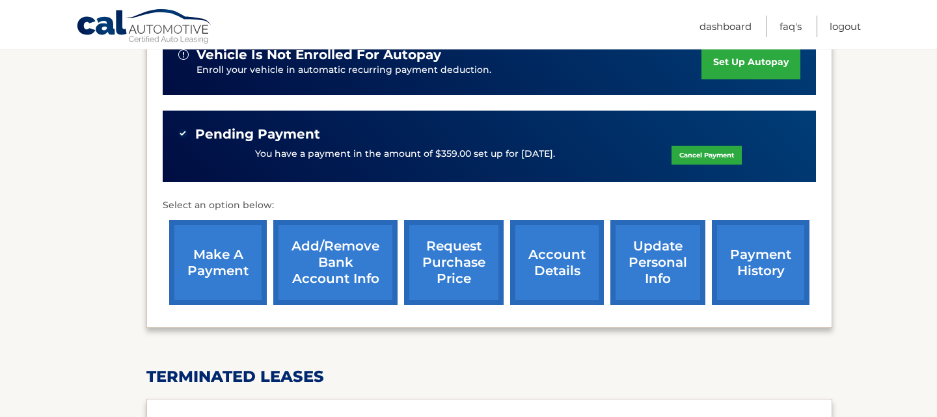
click at [746, 272] on link "payment history" at bounding box center [761, 262] width 98 height 85
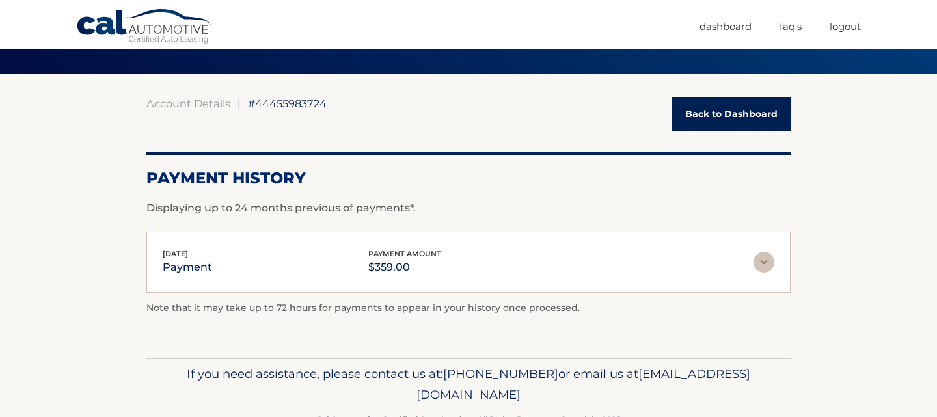
scroll to position [124, 0]
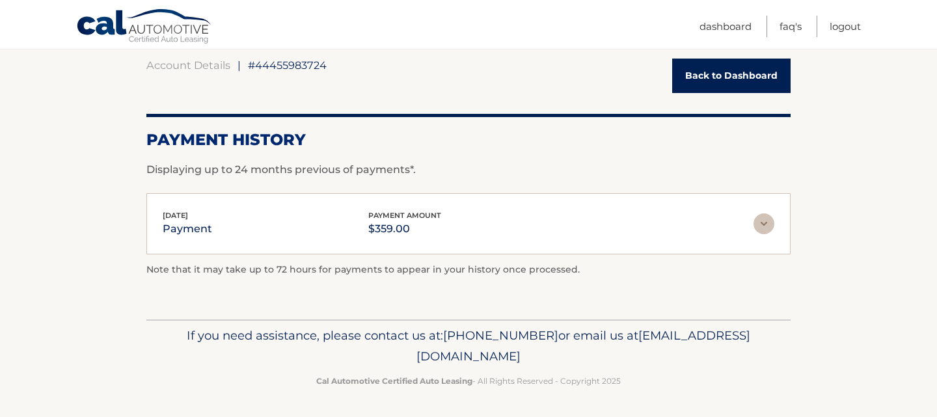
click at [768, 226] on img at bounding box center [763, 223] width 21 height 21
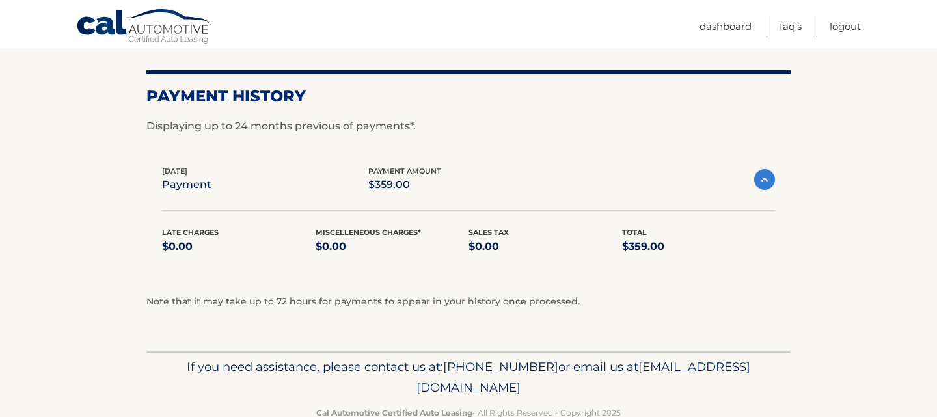
scroll to position [163, 0]
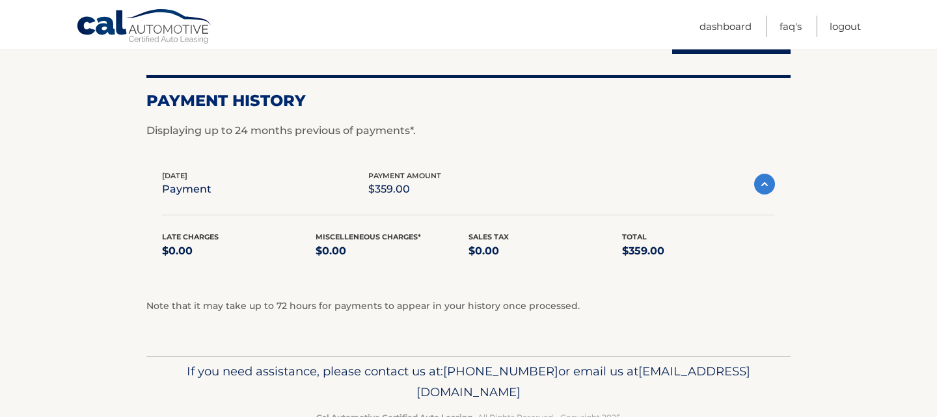
click at [764, 184] on img at bounding box center [764, 184] width 21 height 21
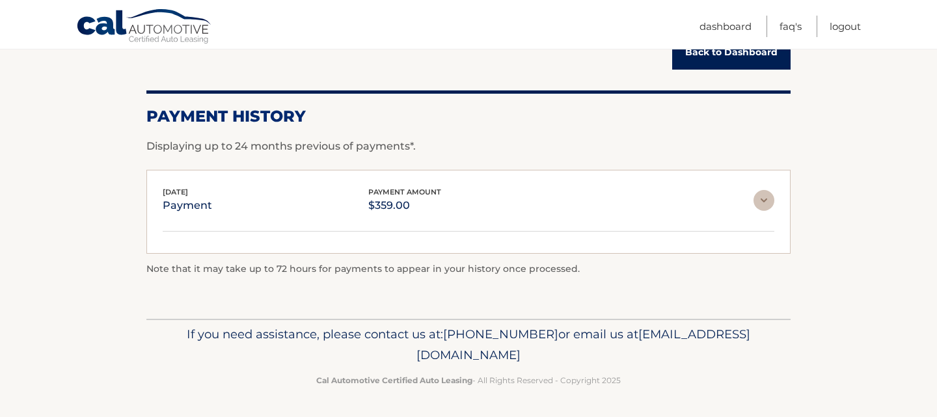
scroll to position [124, 0]
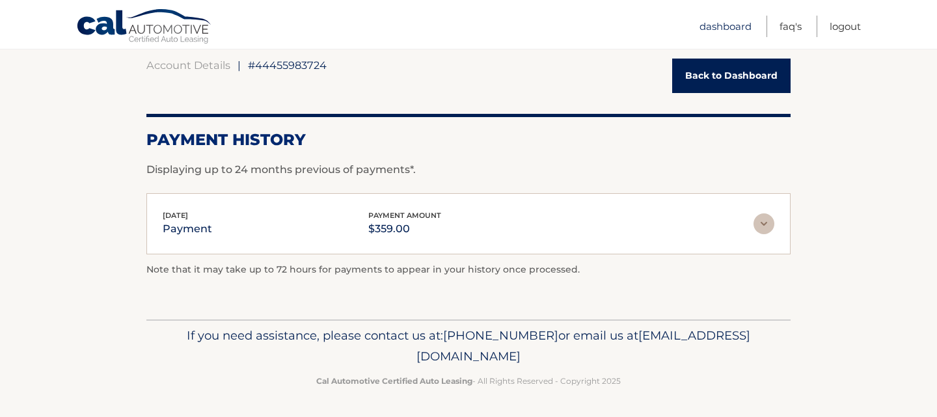
click at [718, 27] on link "Dashboard" at bounding box center [725, 26] width 52 height 21
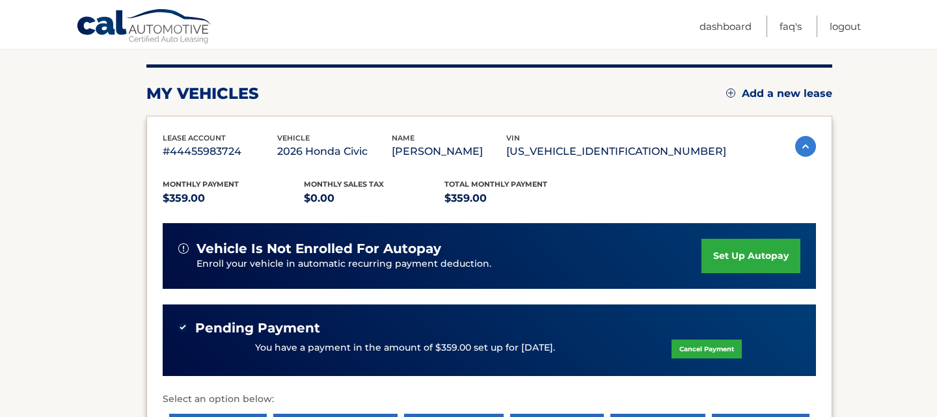
scroll to position [154, 0]
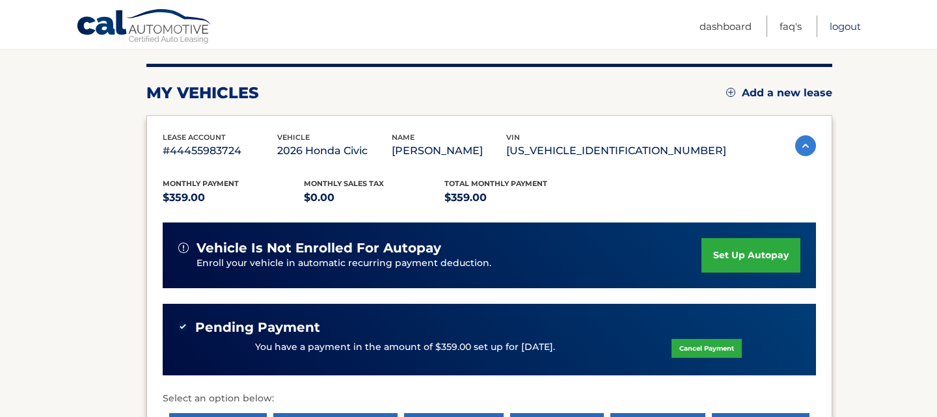
click at [852, 23] on link "Logout" at bounding box center [844, 26] width 31 height 21
